Goal: Find specific page/section

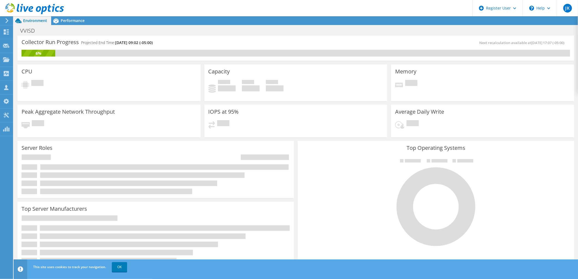
click at [27, 10] on icon at bounding box center [34, 8] width 59 height 11
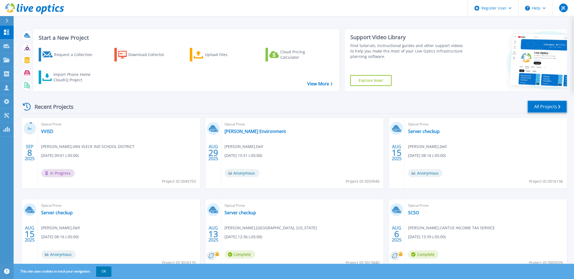
click at [560, 109] on link "All Projects" at bounding box center [546, 107] width 39 height 12
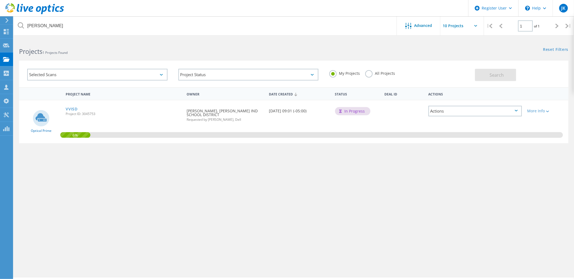
click at [371, 73] on label "All Projects" at bounding box center [380, 72] width 30 height 5
click at [0, 0] on input "All Projects" at bounding box center [0, 0] width 0 height 0
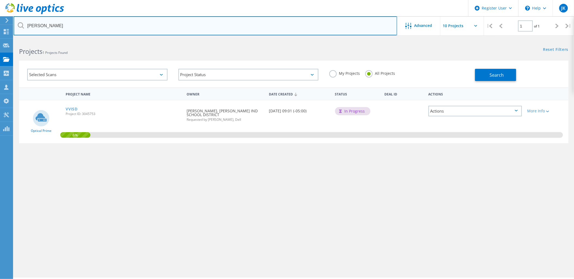
click at [200, 23] on input "van vleck" at bounding box center [205, 25] width 383 height 19
type input "san antonio river"
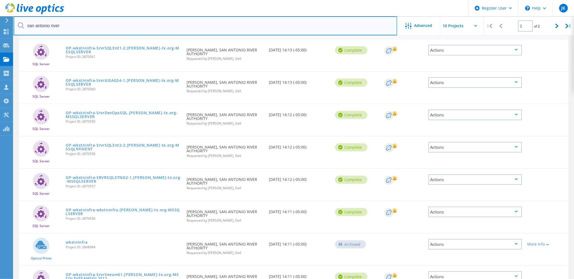
scroll to position [151, 0]
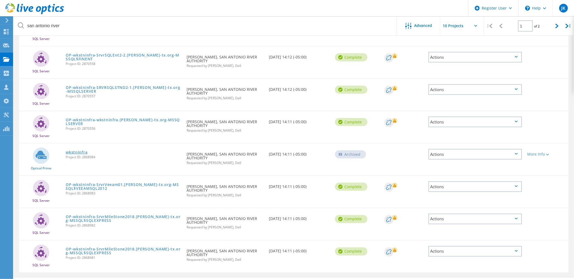
click at [78, 152] on link "wkstninfra" at bounding box center [77, 153] width 22 height 4
